Goal: Download file/media

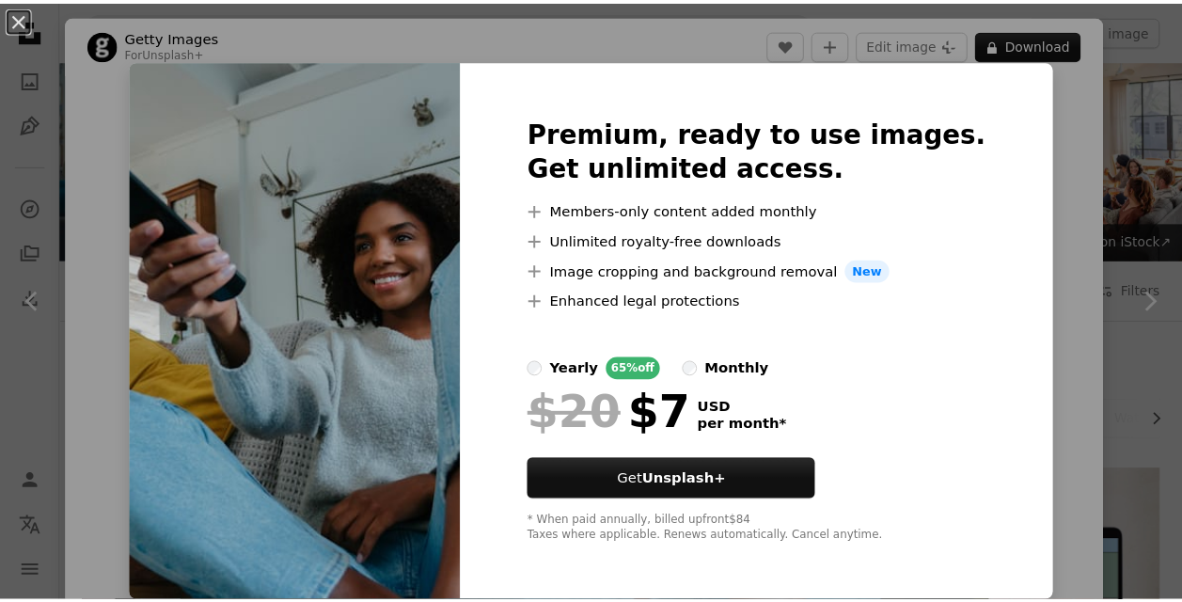
scroll to position [1129, 0]
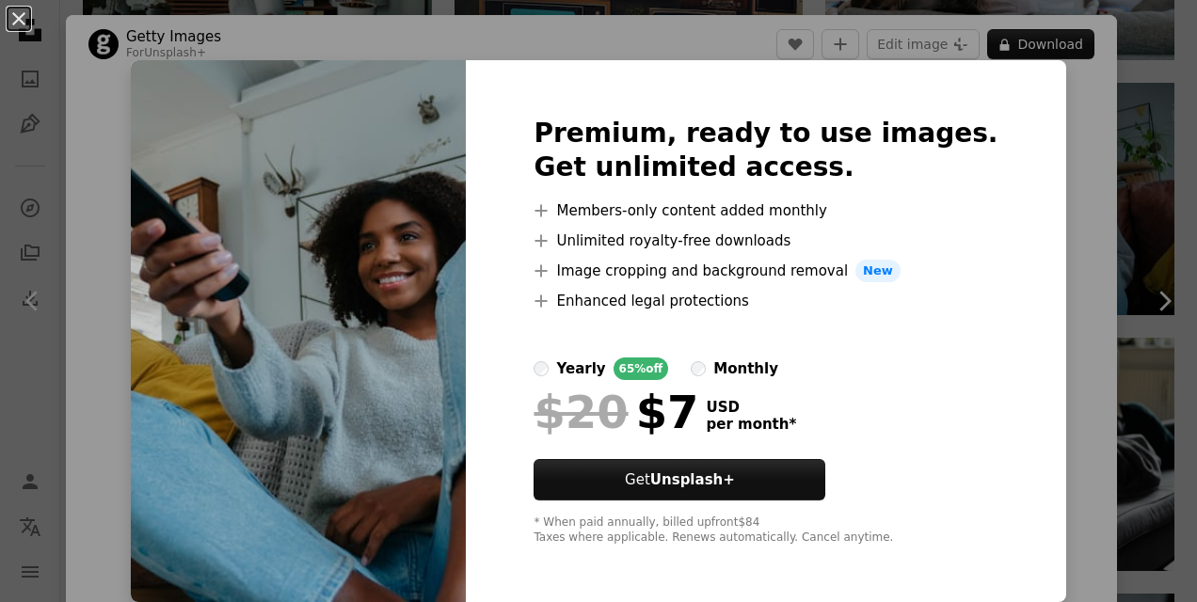
click at [1013, 103] on div "An X shape Premium, ready to use images. Get unlimited access. A plus sign Memb…" at bounding box center [598, 301] width 1197 height 602
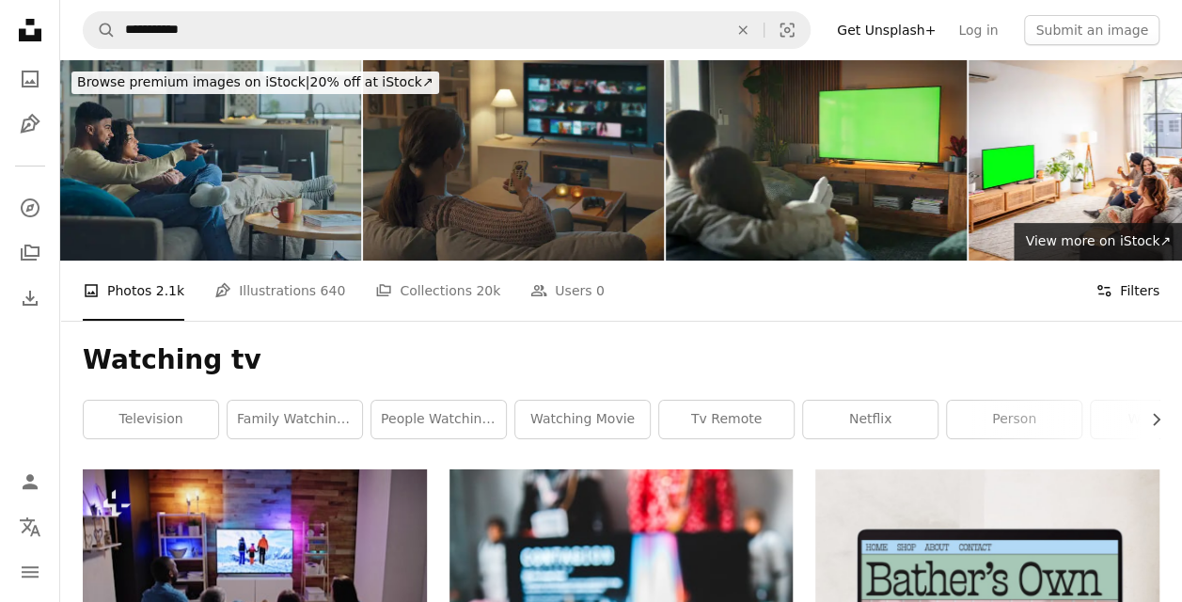
click at [1112, 294] on icon "Filters" at bounding box center [1104, 290] width 17 height 17
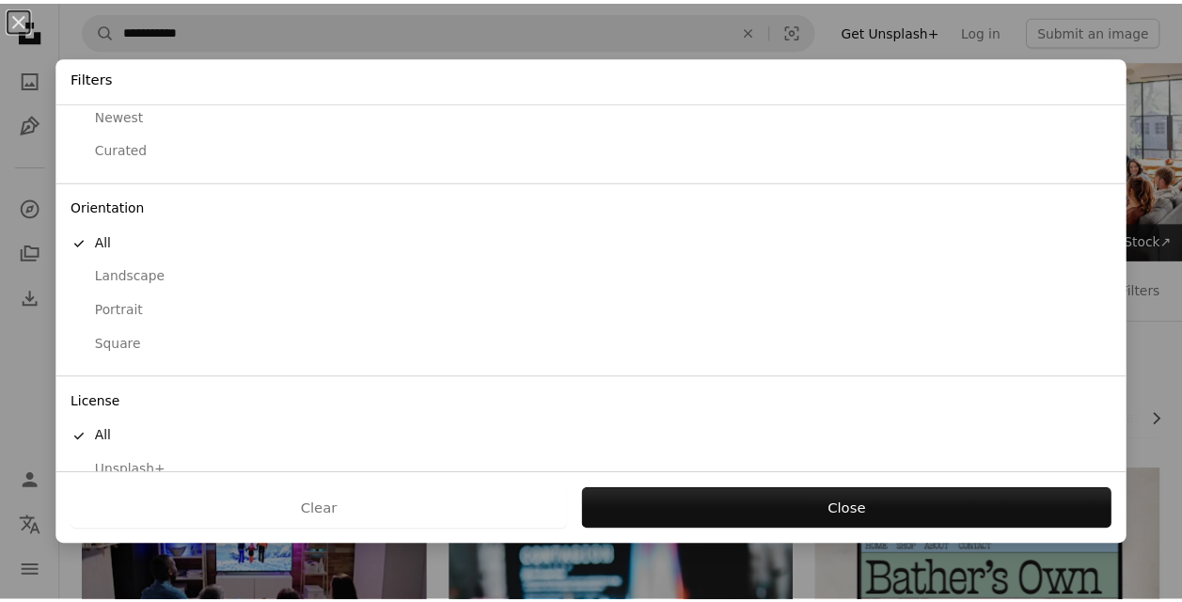
scroll to position [141, 0]
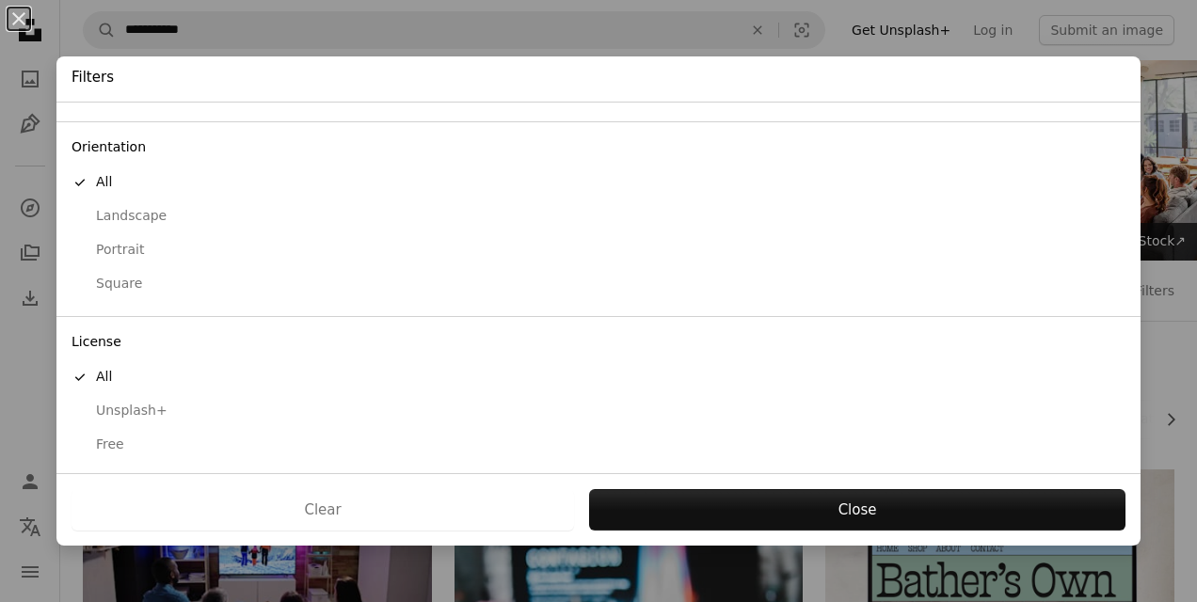
drag, startPoint x: 121, startPoint y: 444, endPoint x: 144, endPoint y: 444, distance: 22.6
click at [120, 444] on div "Free" at bounding box center [598, 445] width 1054 height 19
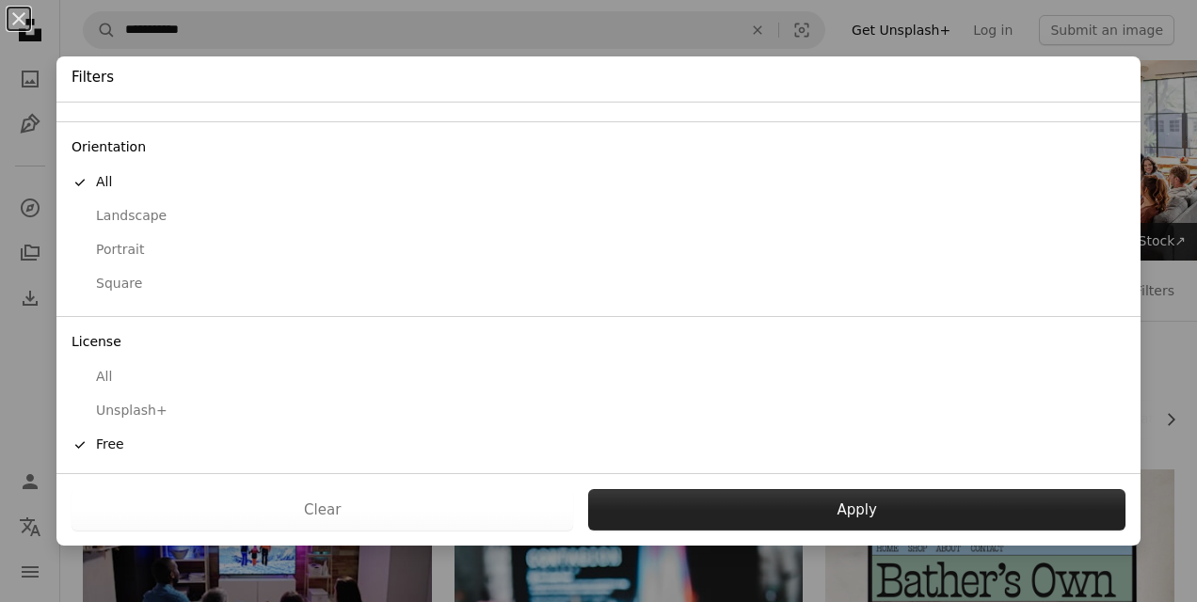
click at [785, 512] on button "Apply" at bounding box center [856, 509] width 537 height 41
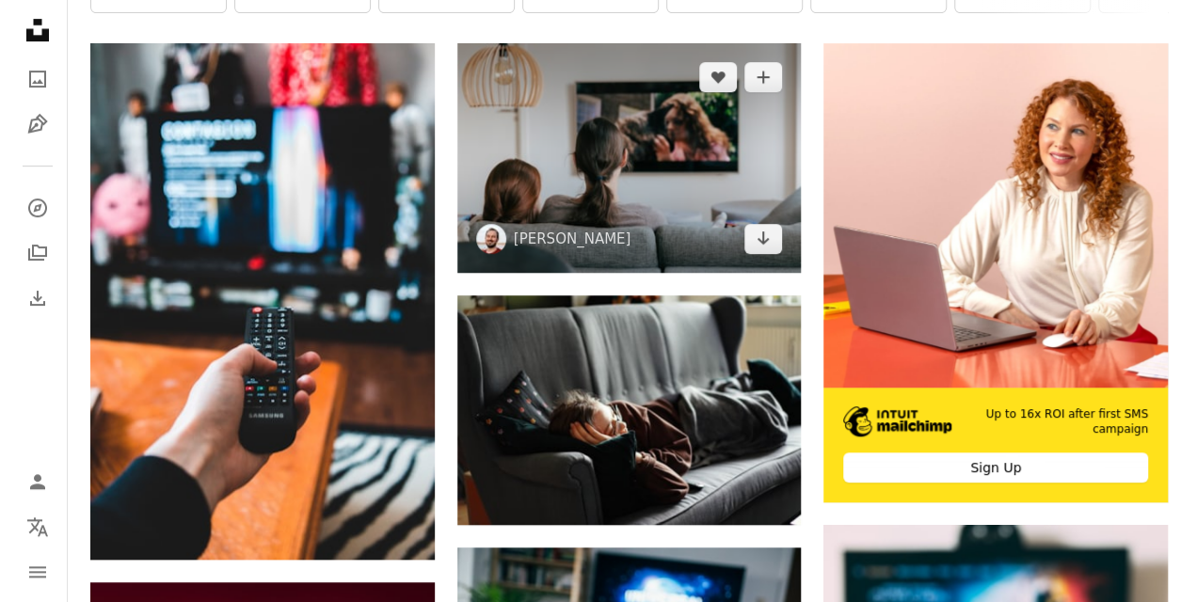
scroll to position [376, 0]
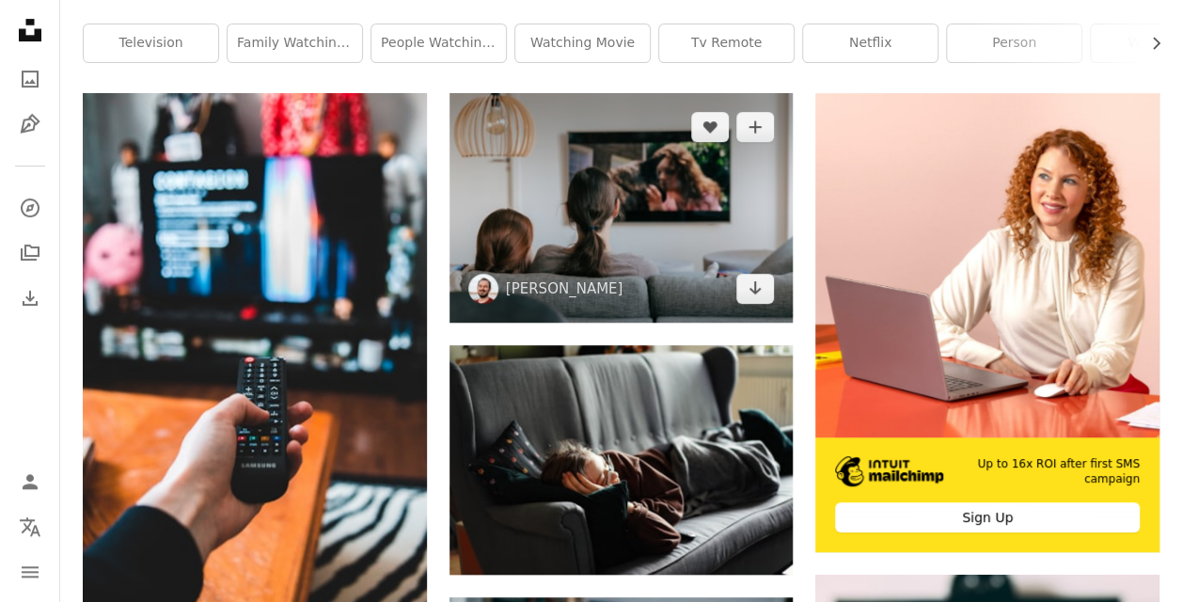
click at [587, 243] on img at bounding box center [622, 208] width 344 height 230
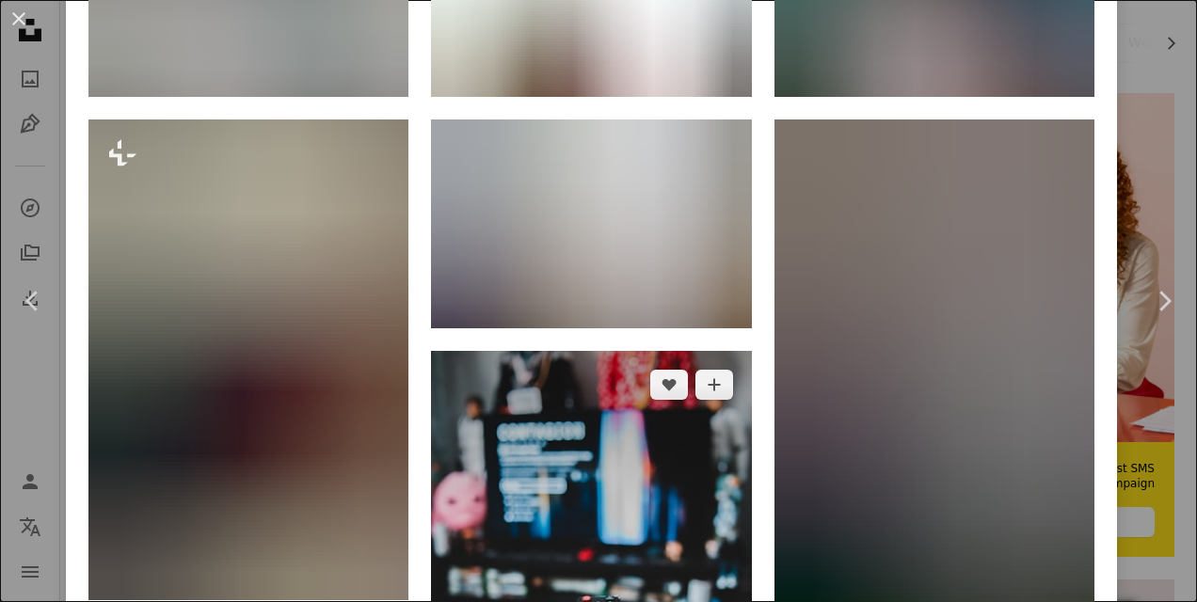
scroll to position [1787, 0]
